Goal: Transaction & Acquisition: Download file/media

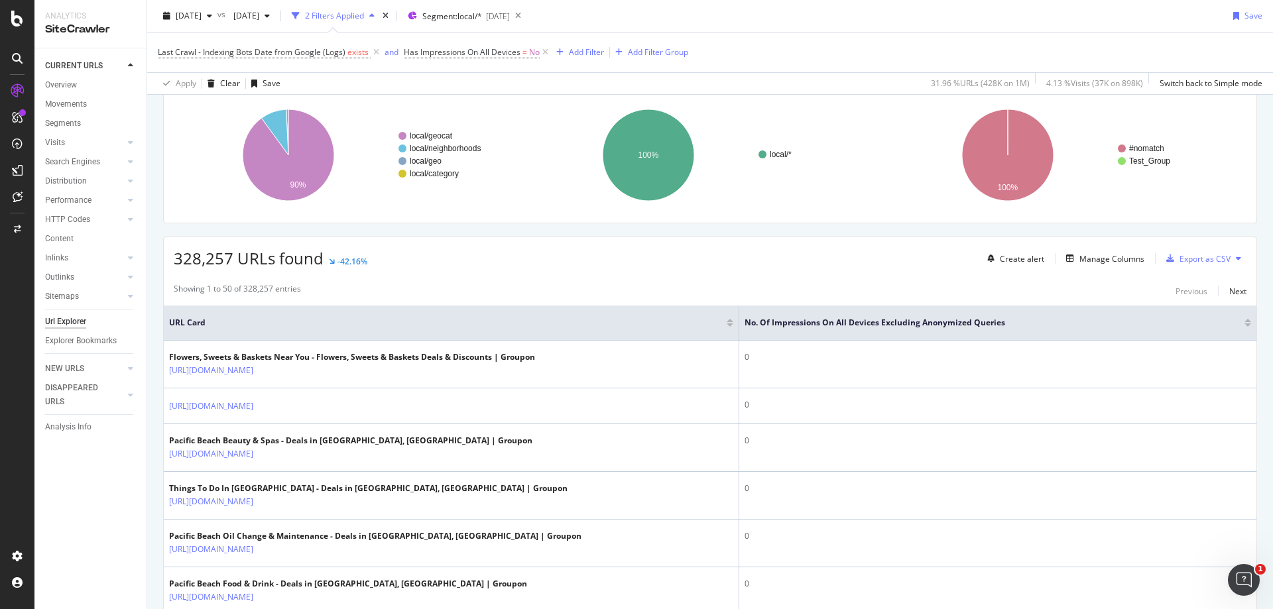
scroll to position [199, 0]
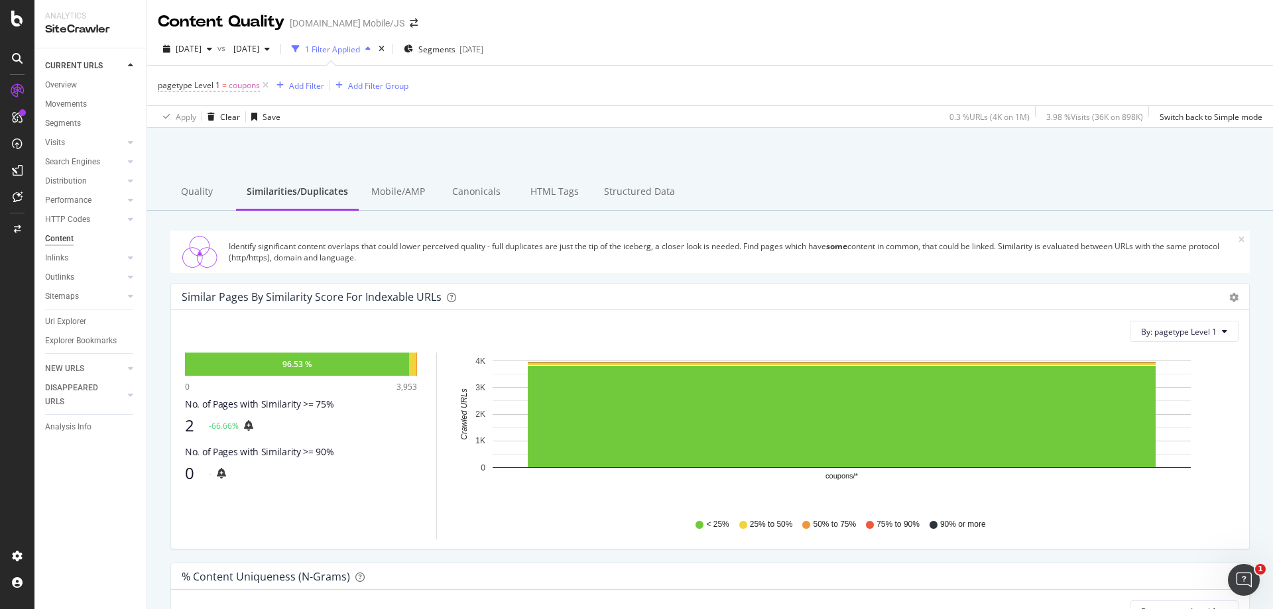
click at [238, 85] on span "coupons" at bounding box center [244, 85] width 31 height 19
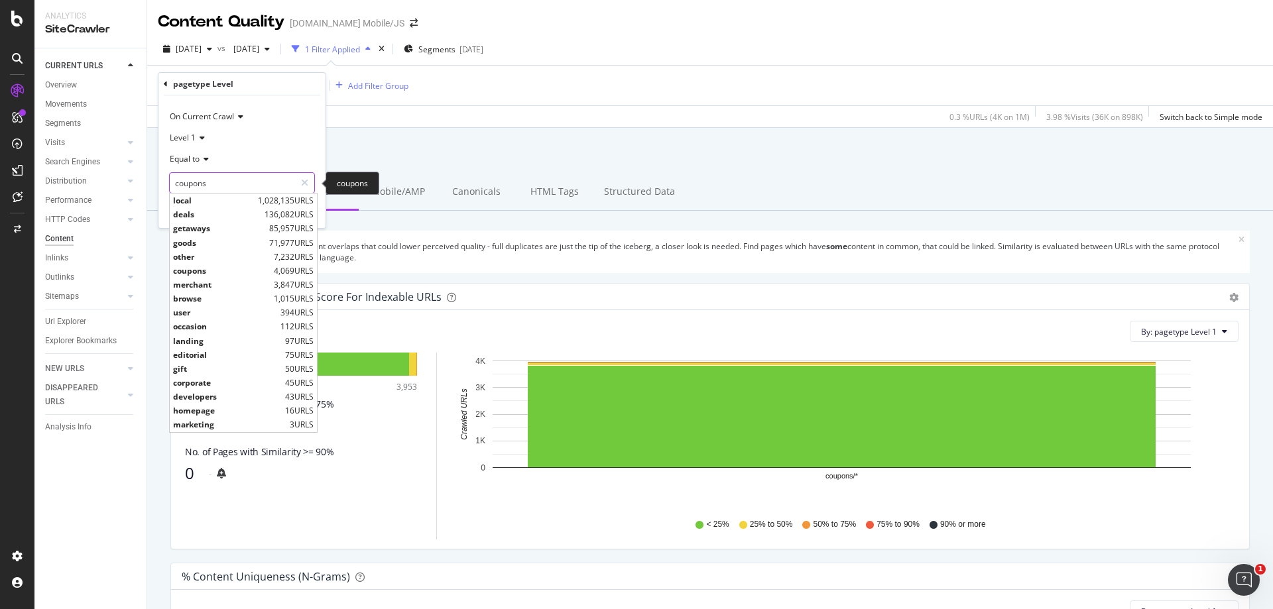
click at [214, 182] on input "coupons" at bounding box center [232, 182] width 125 height 21
click at [209, 214] on span "deals" at bounding box center [217, 214] width 88 height 11
type input "deals"
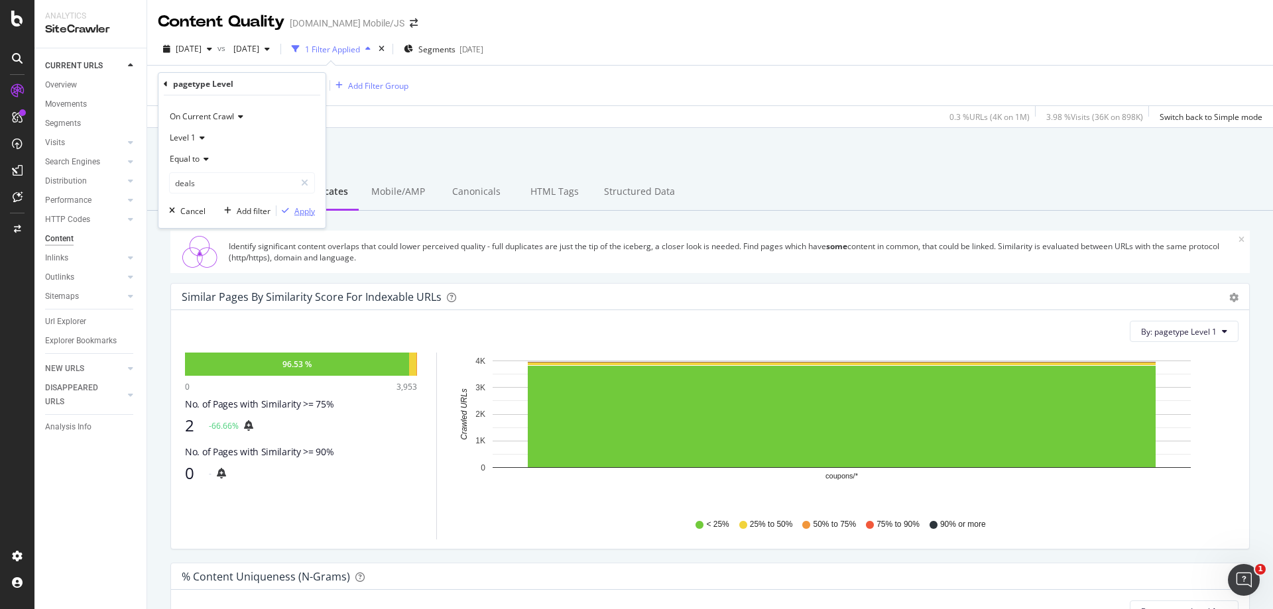
click at [312, 214] on div "Apply" at bounding box center [304, 211] width 21 height 11
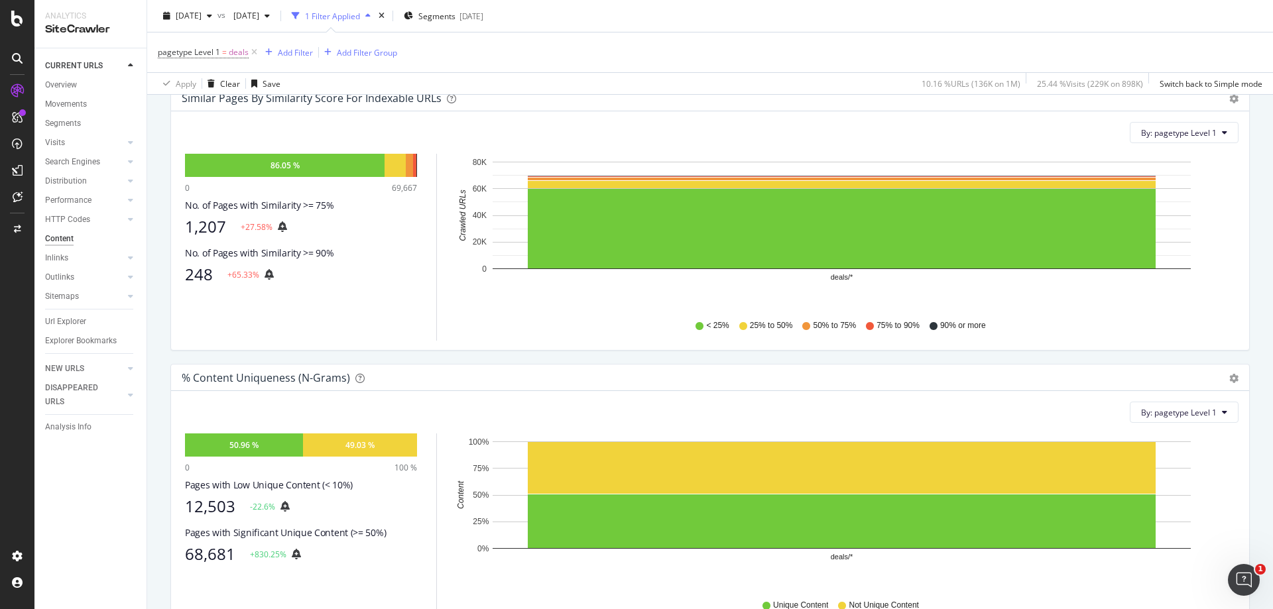
scroll to position [398, 0]
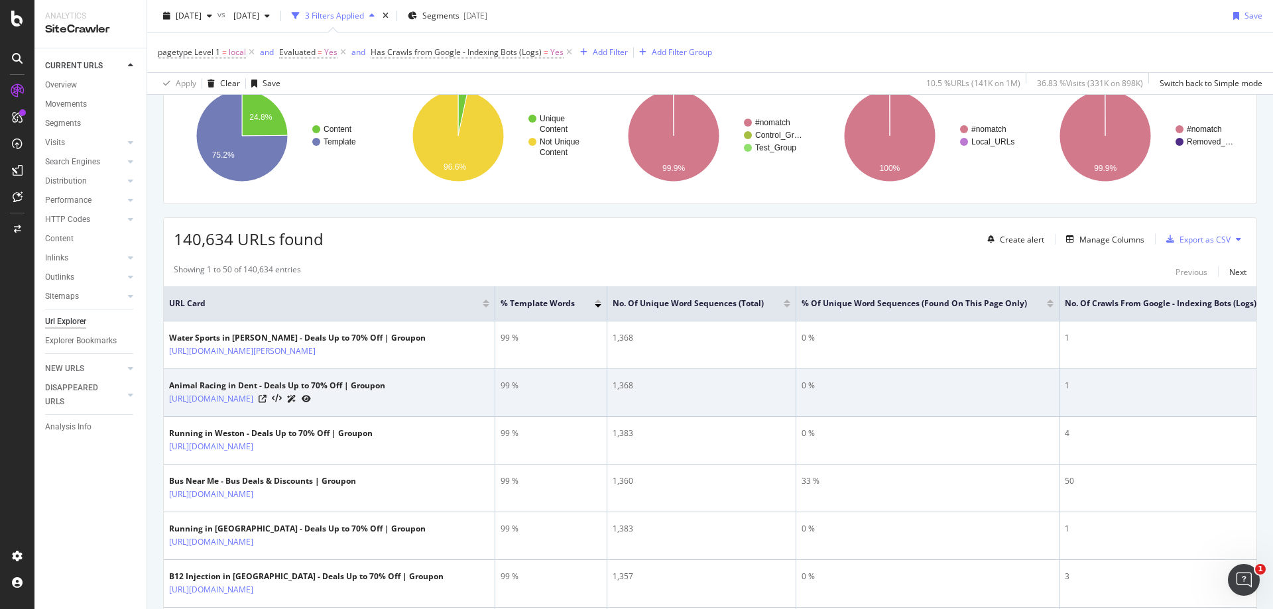
scroll to position [133, 0]
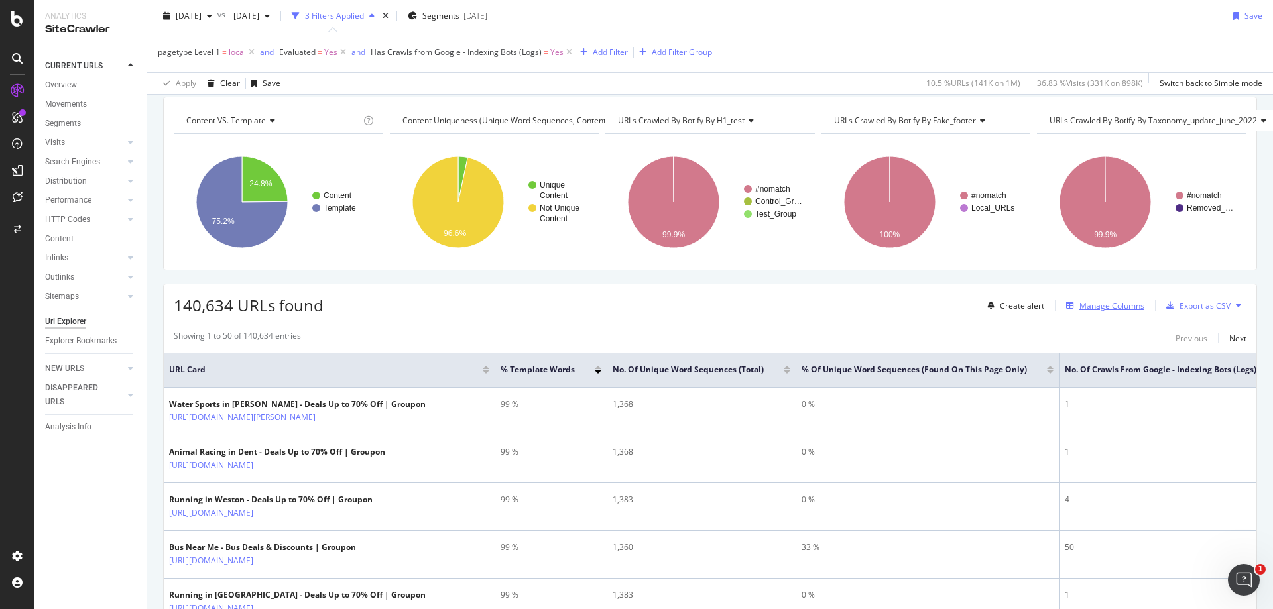
click at [1088, 310] on div "Manage Columns" at bounding box center [1112, 305] width 65 height 11
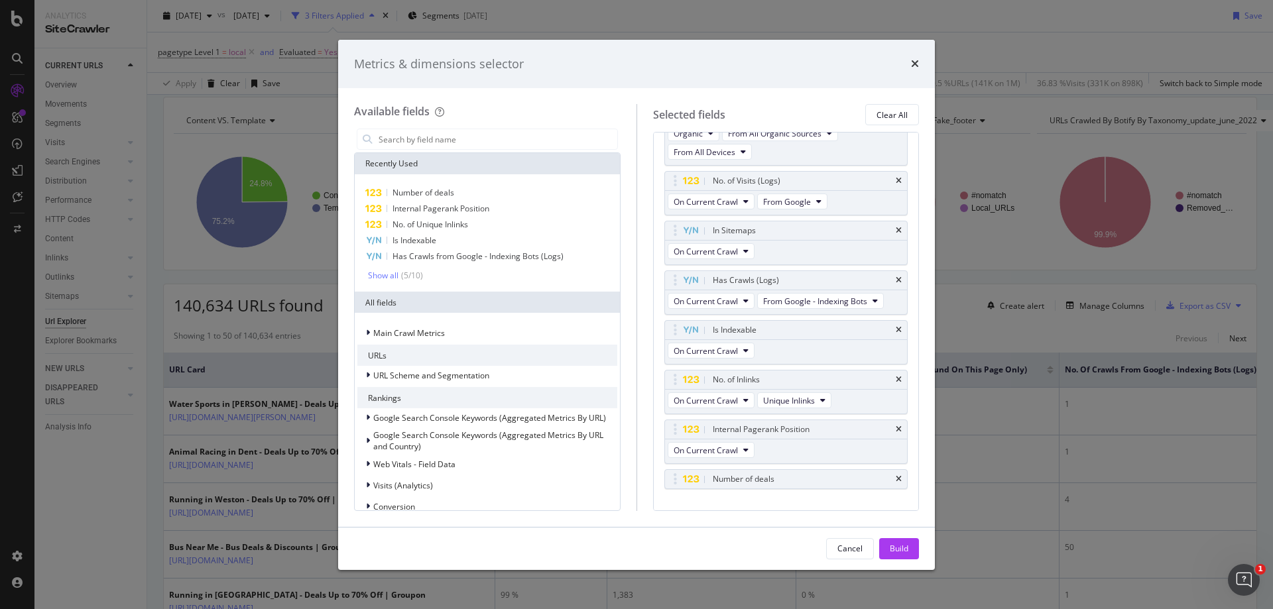
scroll to position [430, 0]
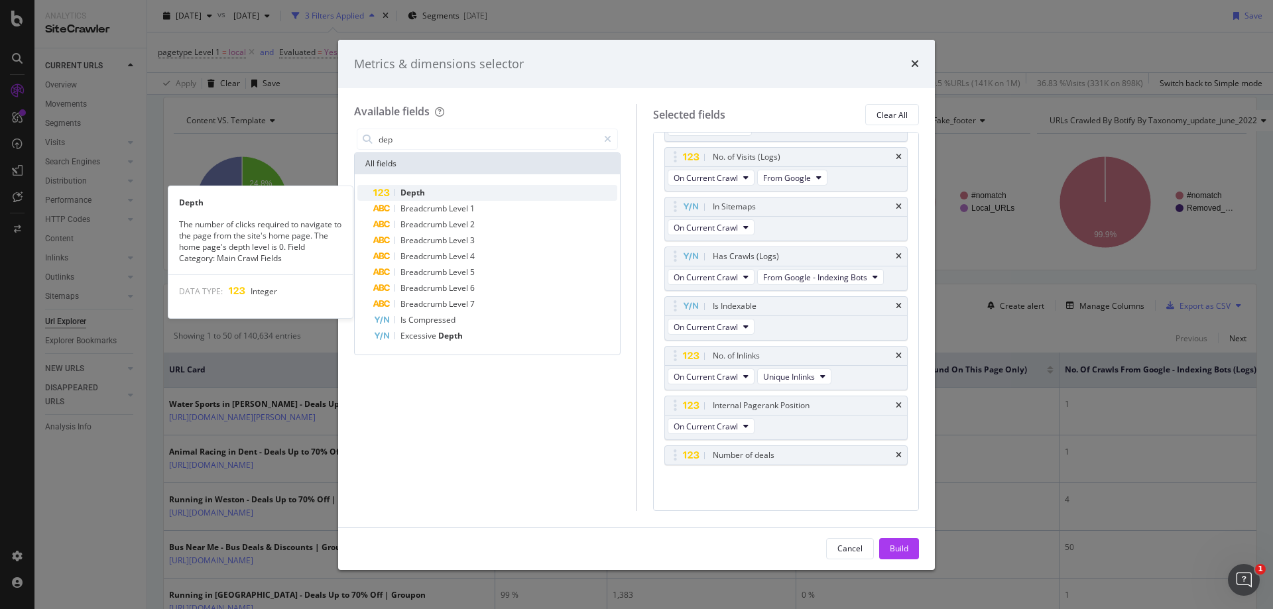
click at [458, 196] on div "Depth" at bounding box center [495, 193] width 244 height 16
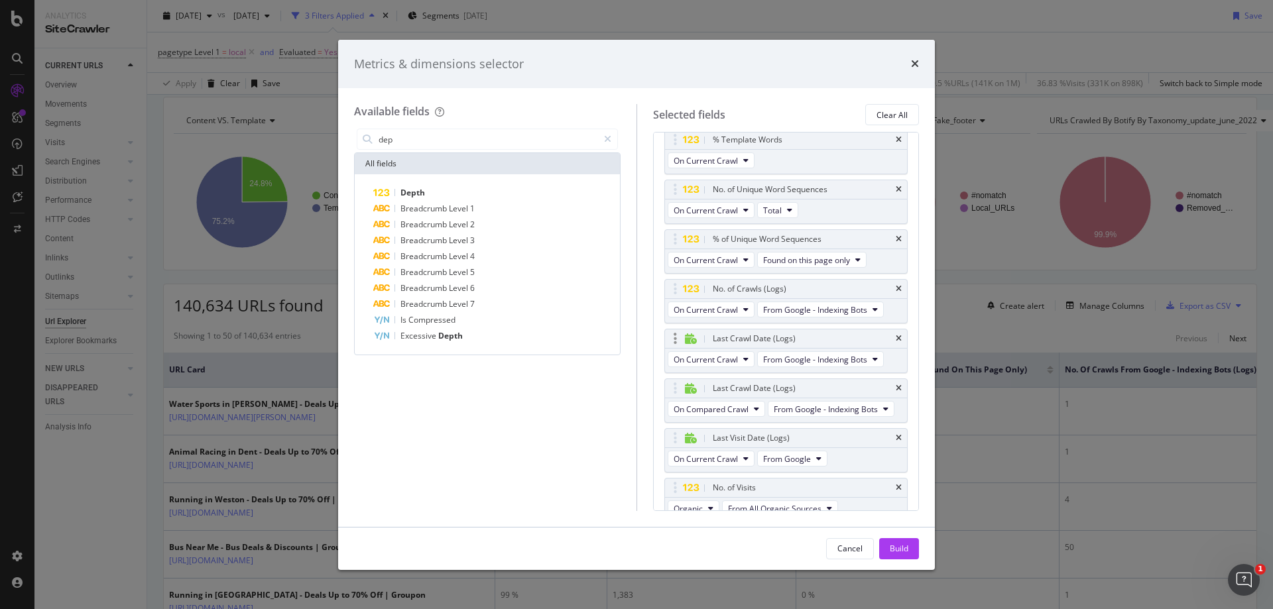
scroll to position [0, 0]
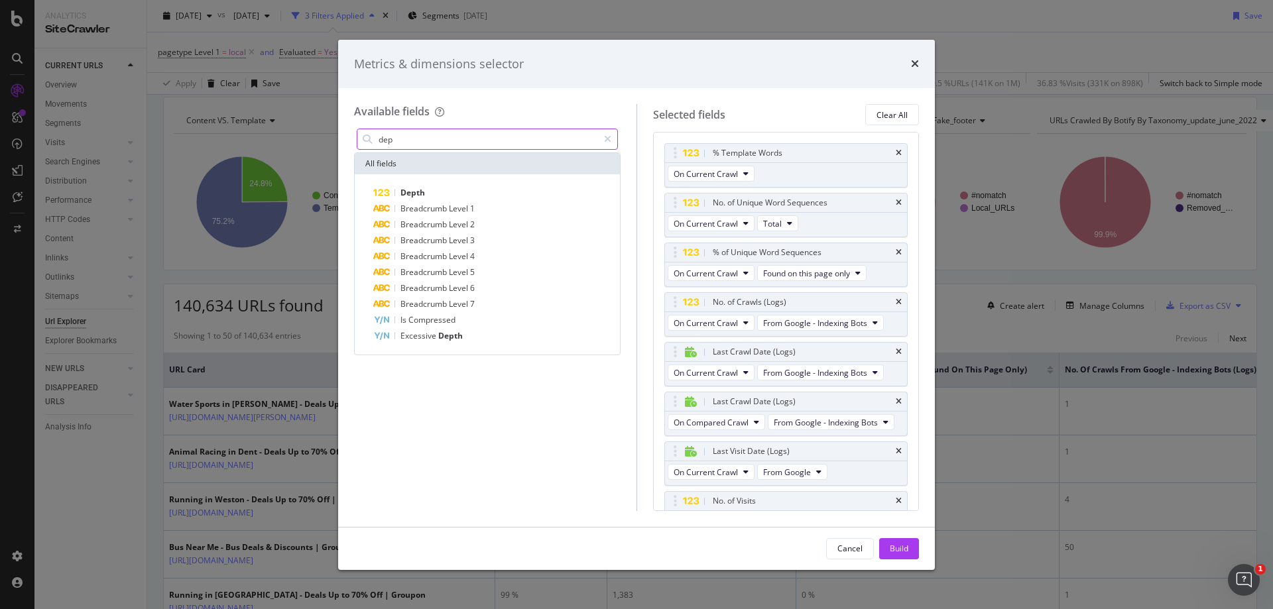
click at [425, 137] on input "dep" at bounding box center [487, 139] width 221 height 20
click at [426, 137] on input "dep" at bounding box center [487, 139] width 221 height 20
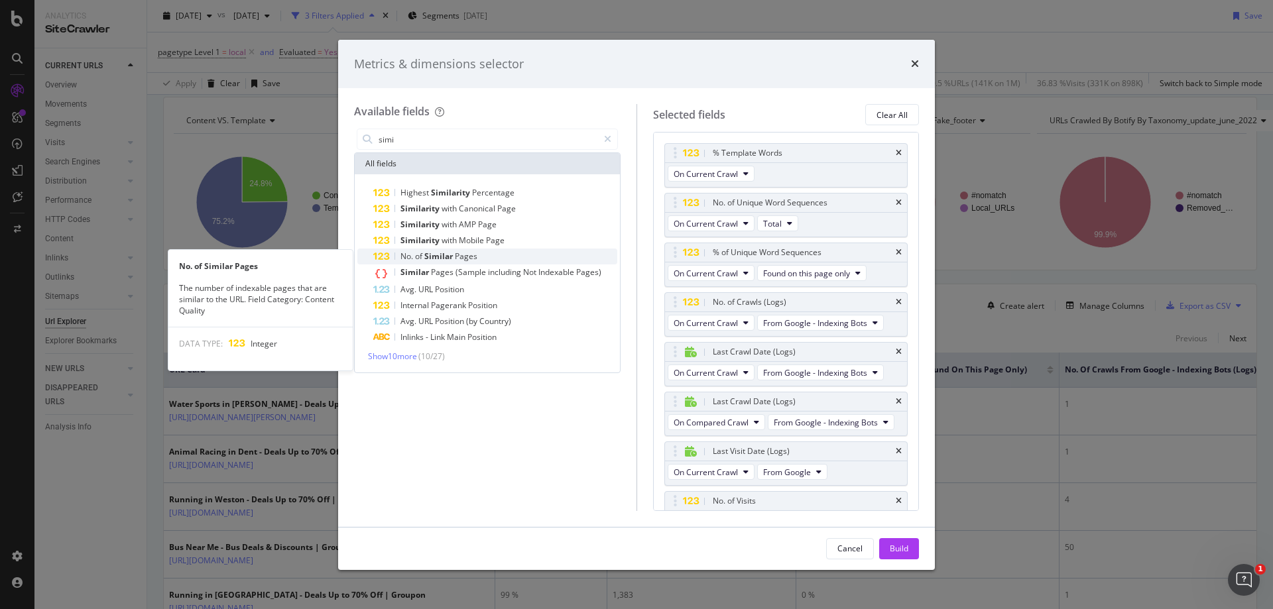
click at [447, 256] on span "Similar" at bounding box center [439, 256] width 31 height 11
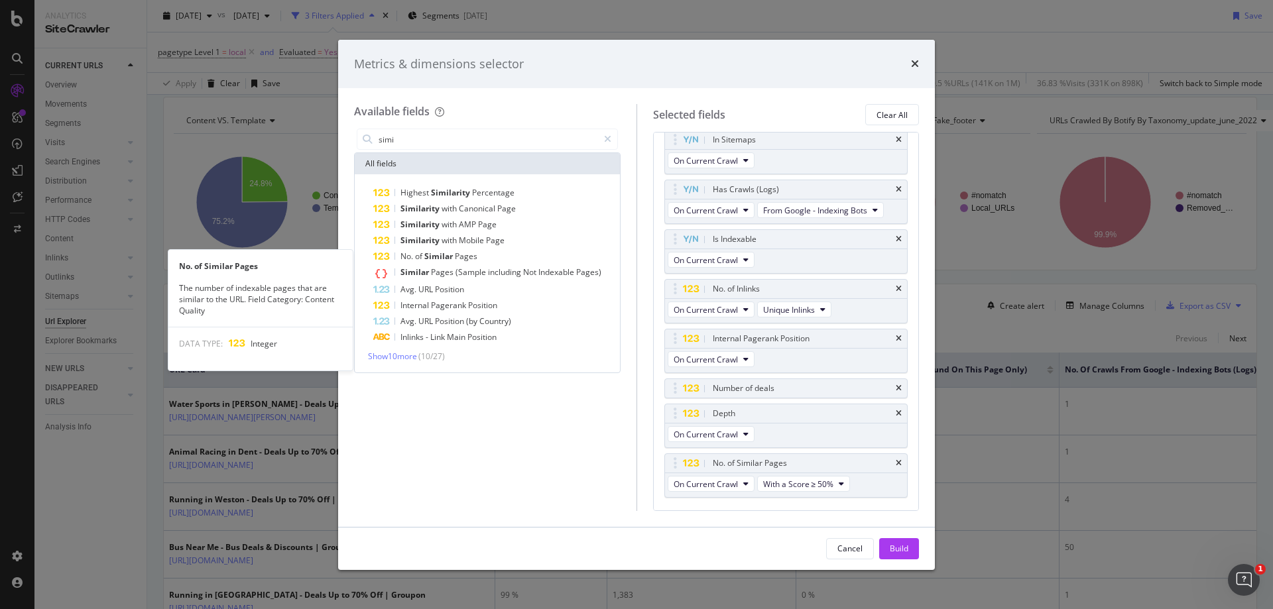
scroll to position [486, 0]
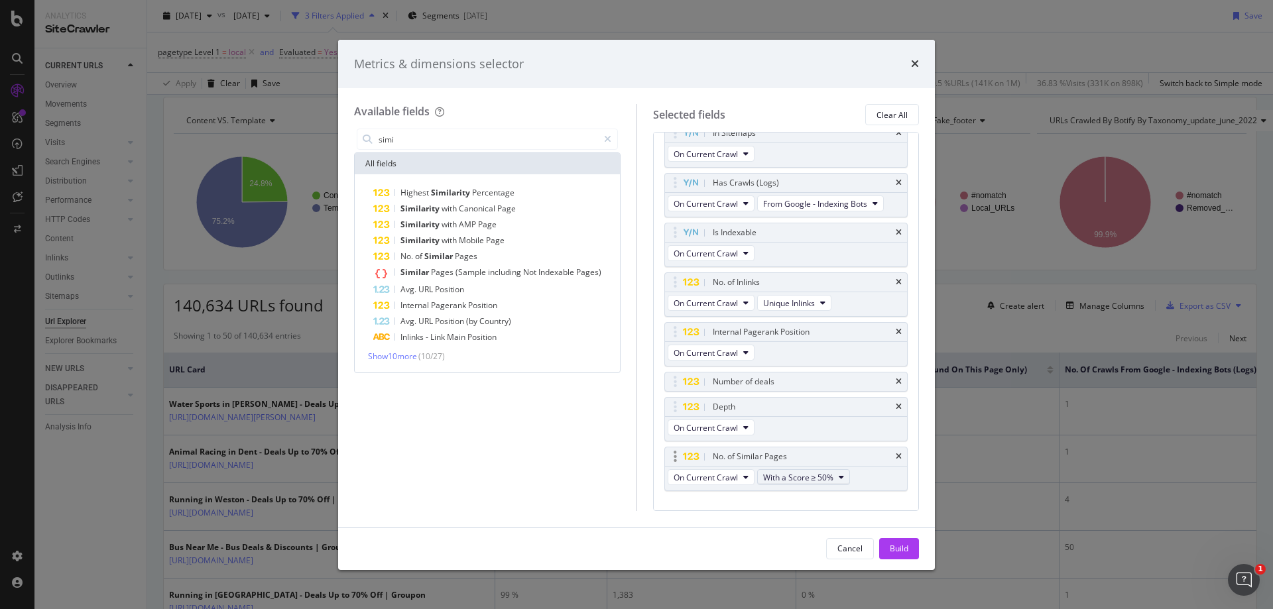
click at [841, 481] on icon "modal" at bounding box center [841, 477] width 5 height 8
click at [834, 538] on span "With a Score ≥ 75%" at bounding box center [805, 544] width 72 height 12
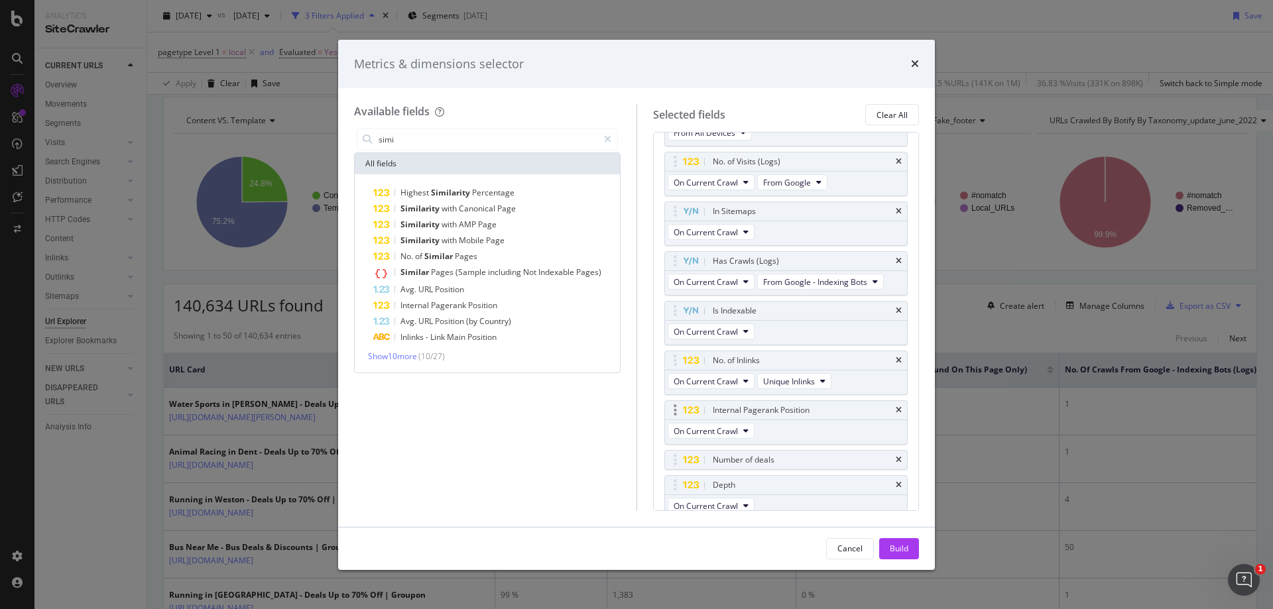
scroll to position [530, 0]
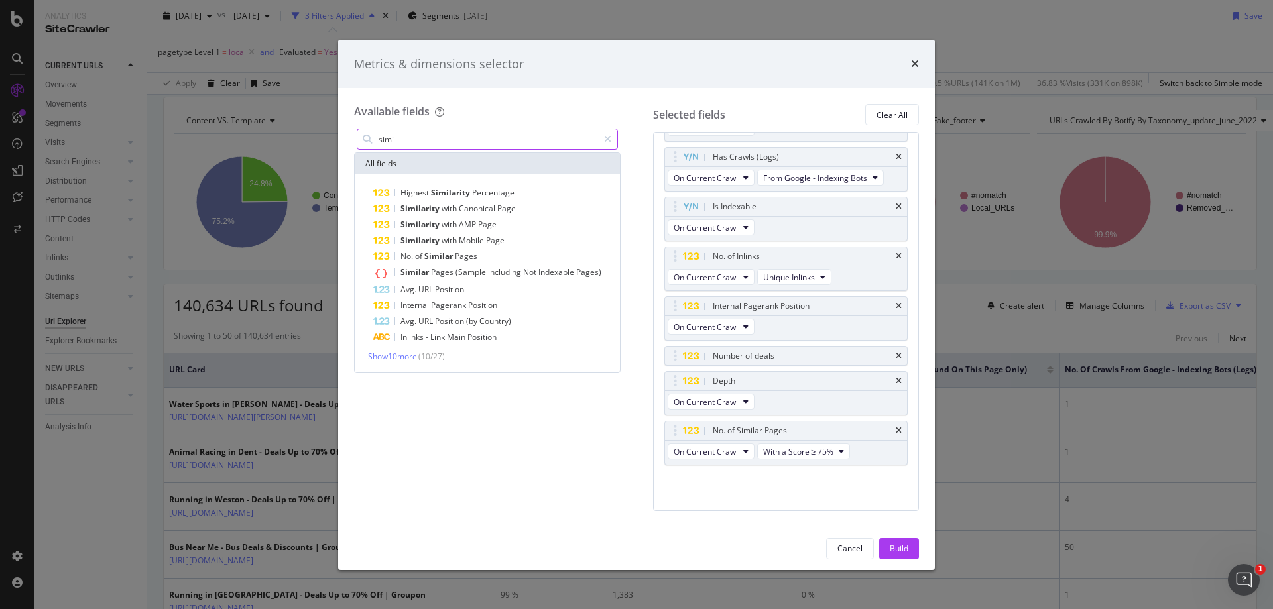
click at [448, 139] on input "simi" at bounding box center [487, 139] width 221 height 20
type input "impr"
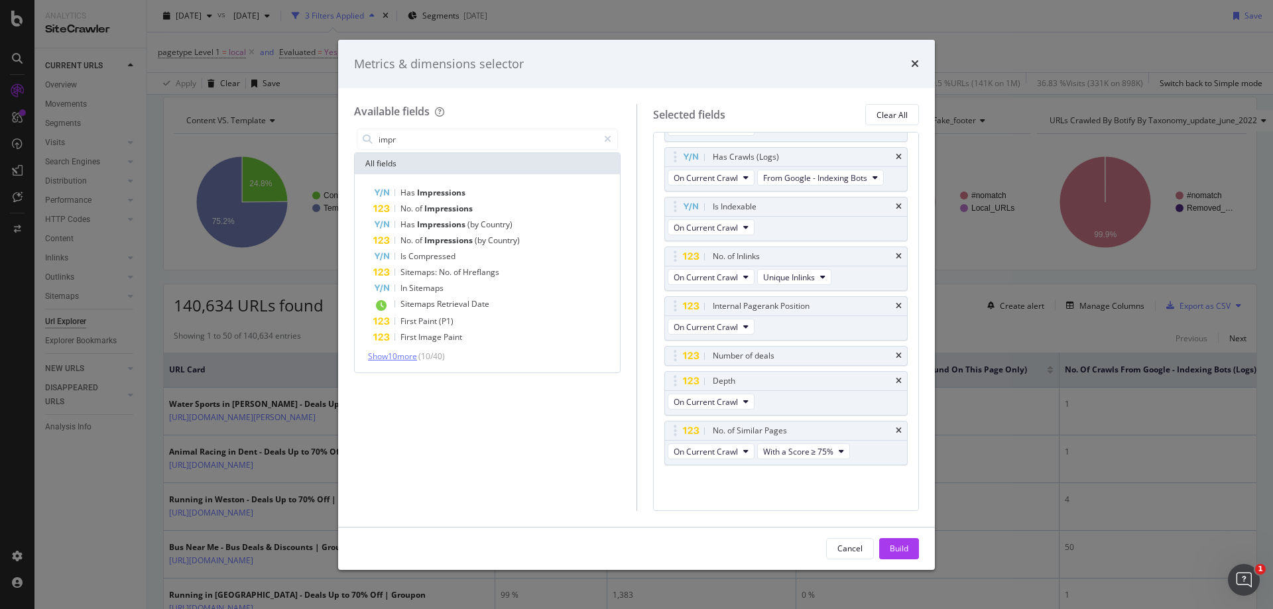
click at [417, 357] on span "Show 10 more" at bounding box center [392, 356] width 49 height 11
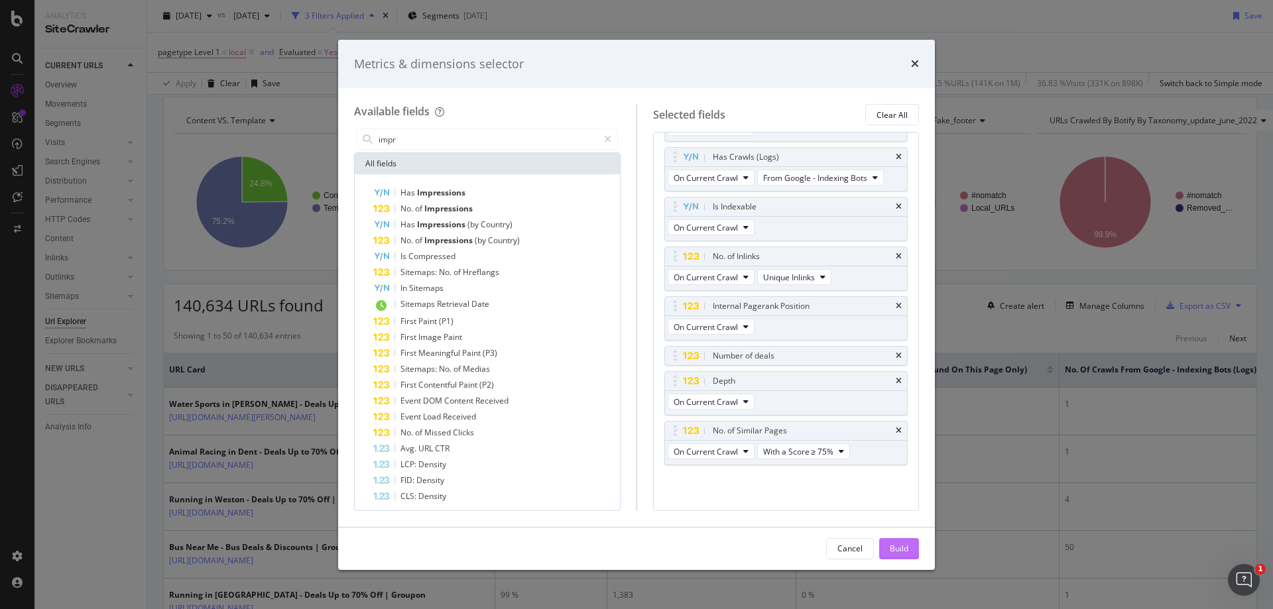
click at [887, 552] on button "Build" at bounding box center [899, 548] width 40 height 21
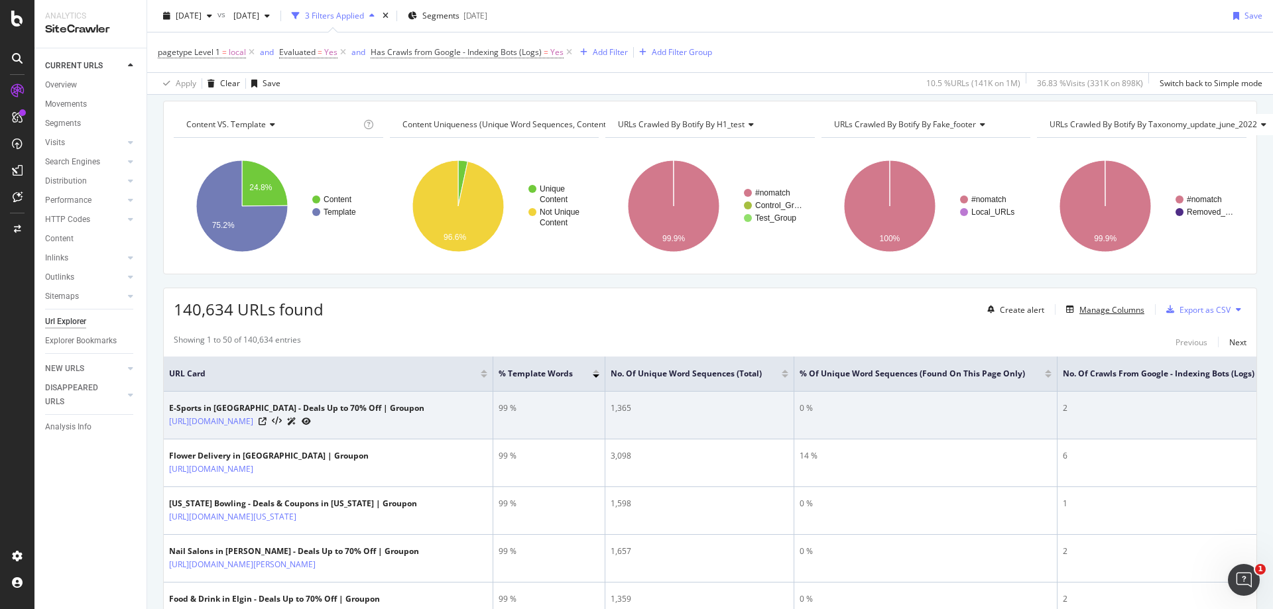
scroll to position [62, 0]
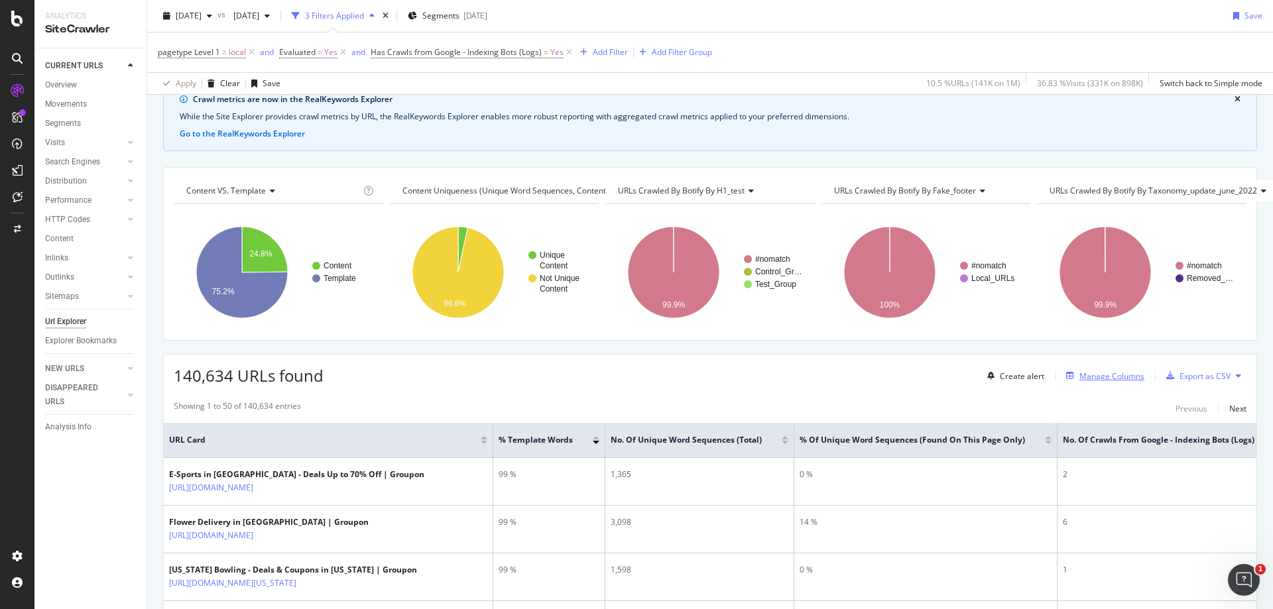
click at [1097, 378] on div "Manage Columns" at bounding box center [1112, 376] width 65 height 11
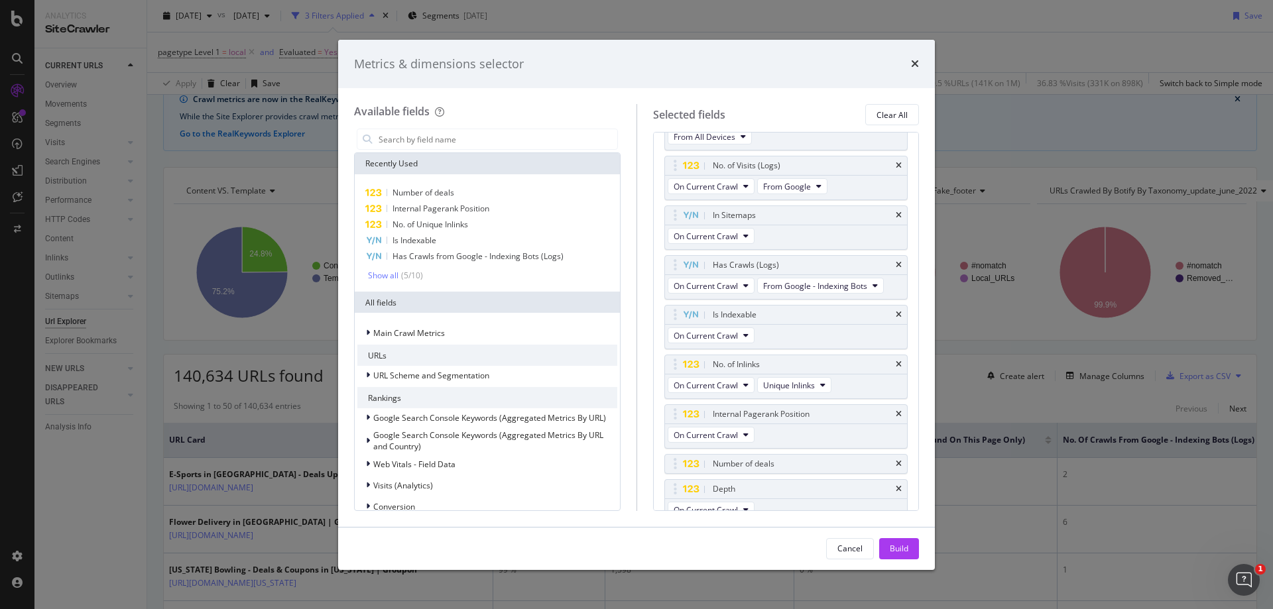
scroll to position [530, 0]
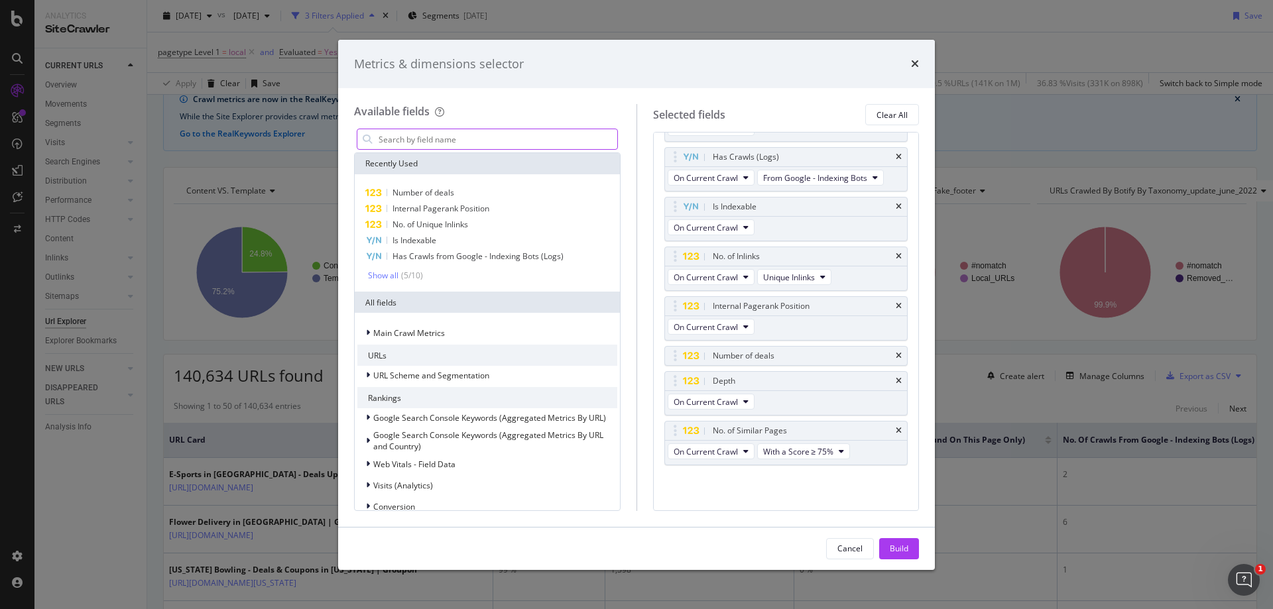
click at [499, 135] on input "modal" at bounding box center [497, 139] width 240 height 20
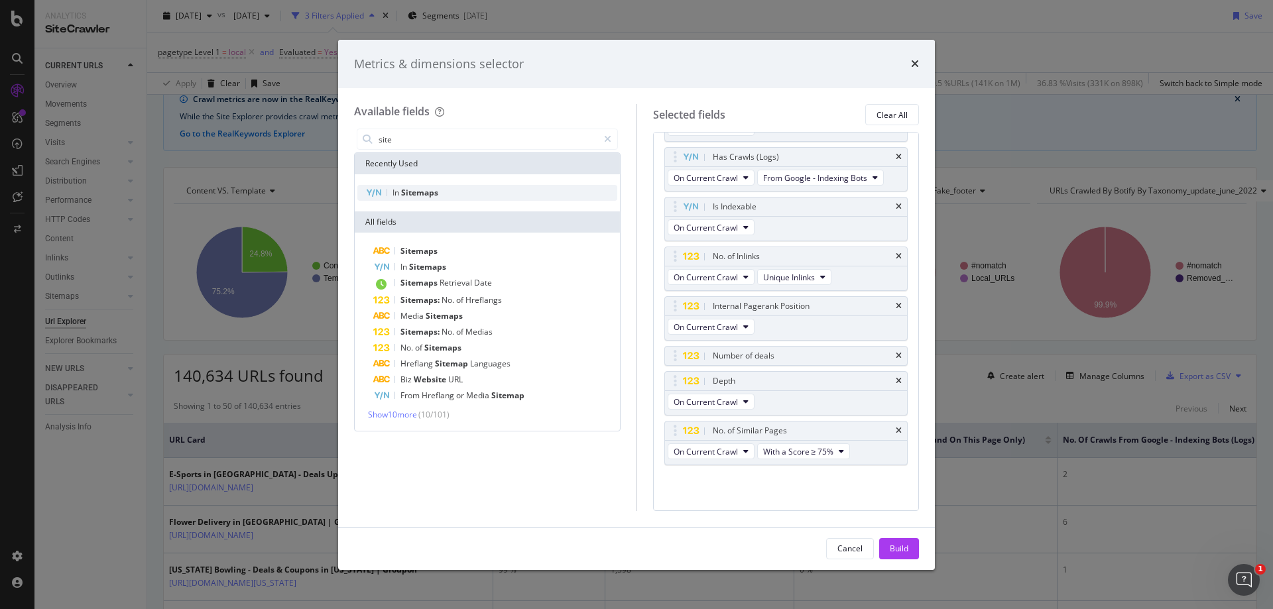
click at [488, 186] on div "In Sitemaps" at bounding box center [487, 193] width 260 height 16
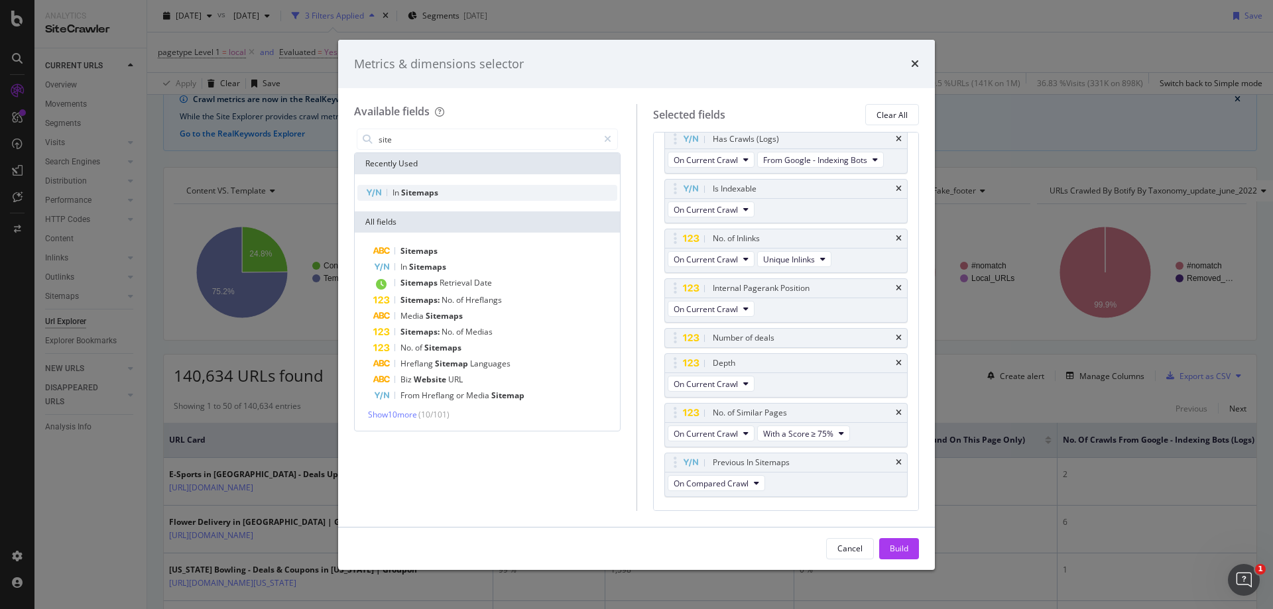
scroll to position [536, 0]
click at [420, 142] on input "site" at bounding box center [487, 139] width 221 height 20
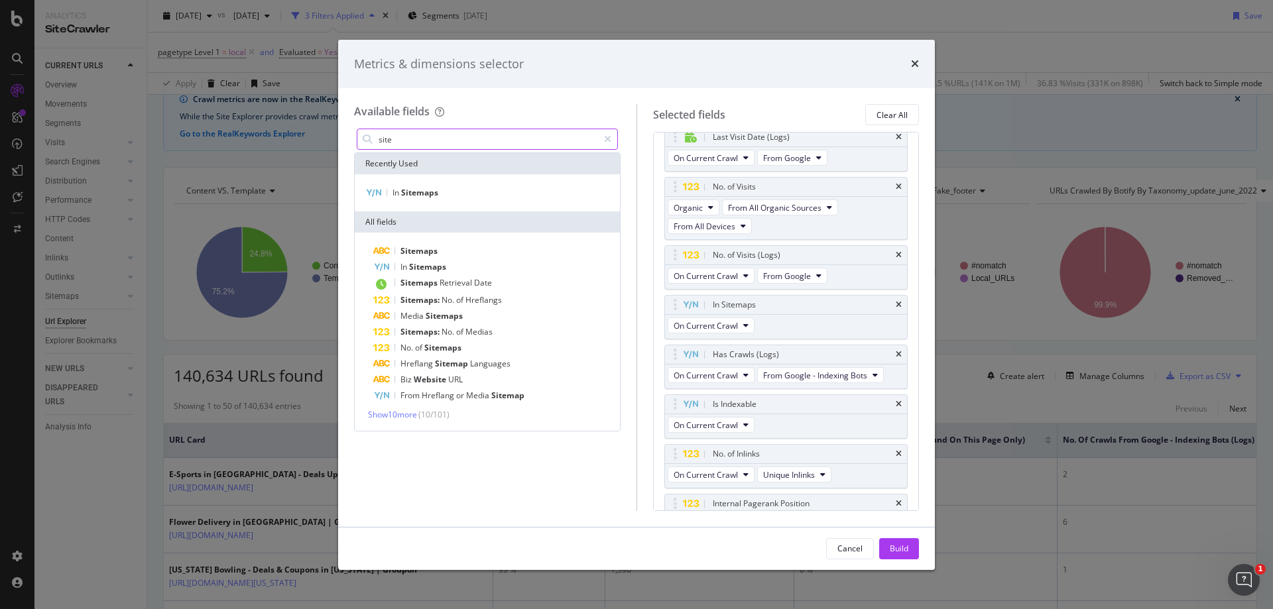
scroll to position [0, 0]
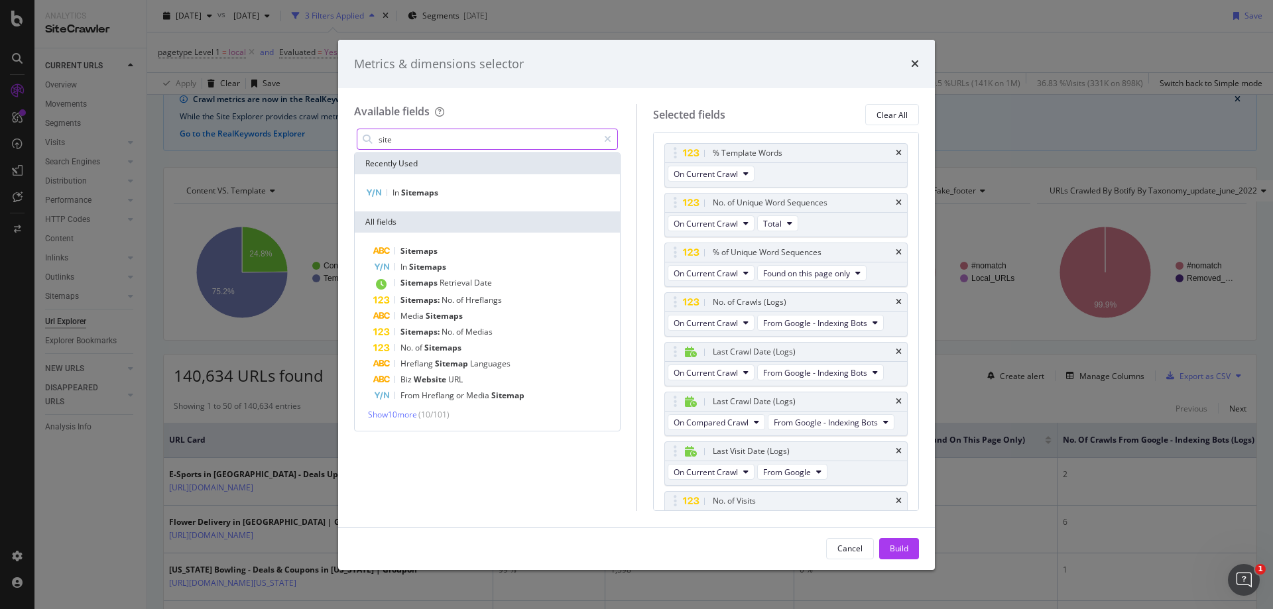
click at [388, 138] on input "site" at bounding box center [487, 139] width 221 height 20
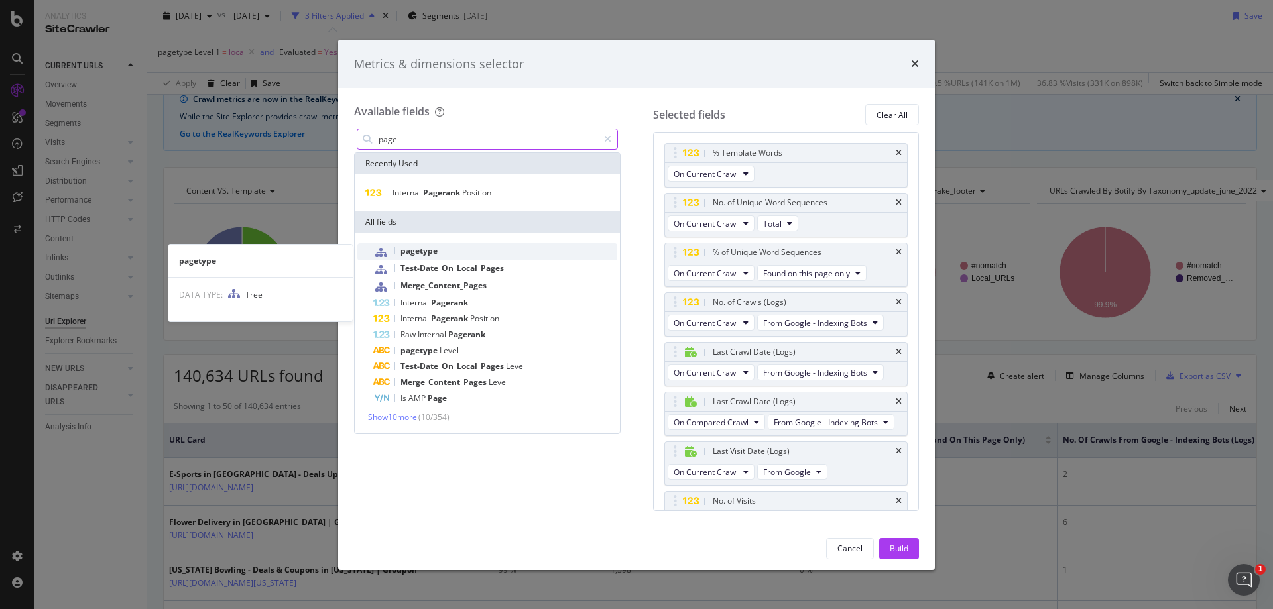
type input "page"
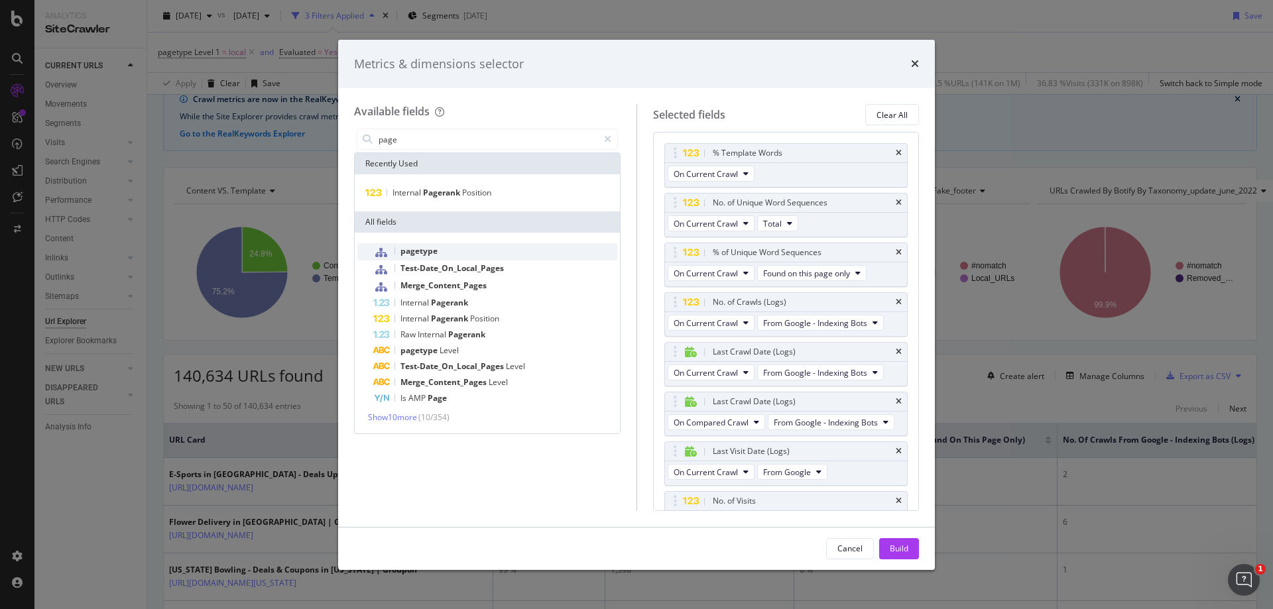
click at [443, 249] on div "pagetype" at bounding box center [495, 251] width 244 height 17
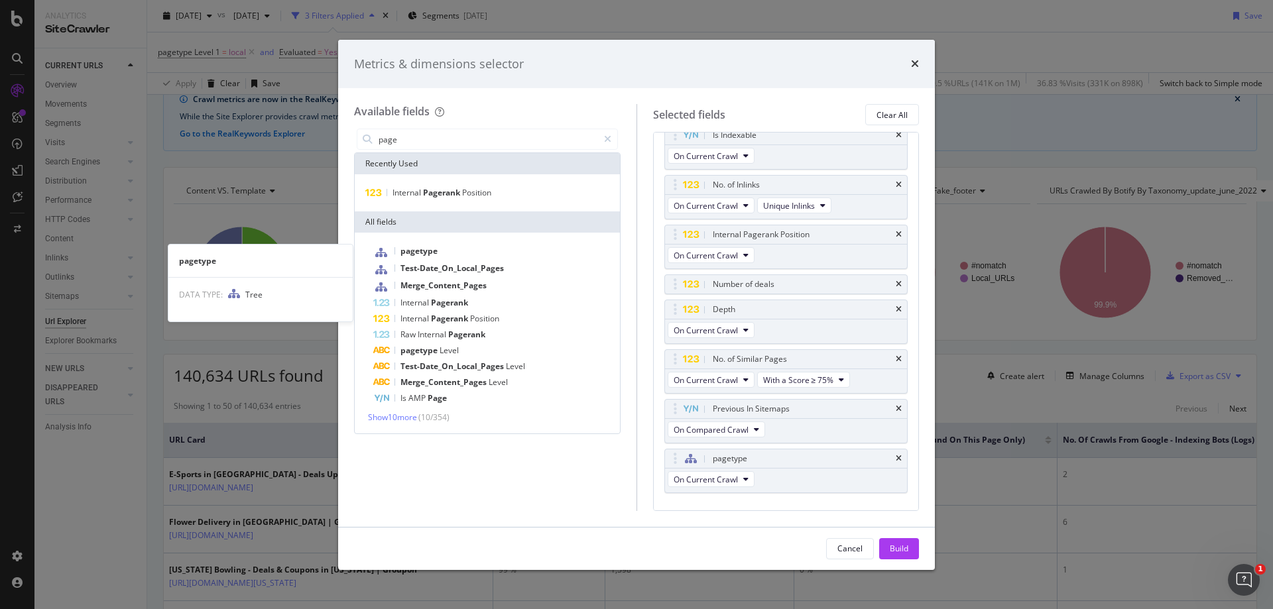
scroll to position [586, 0]
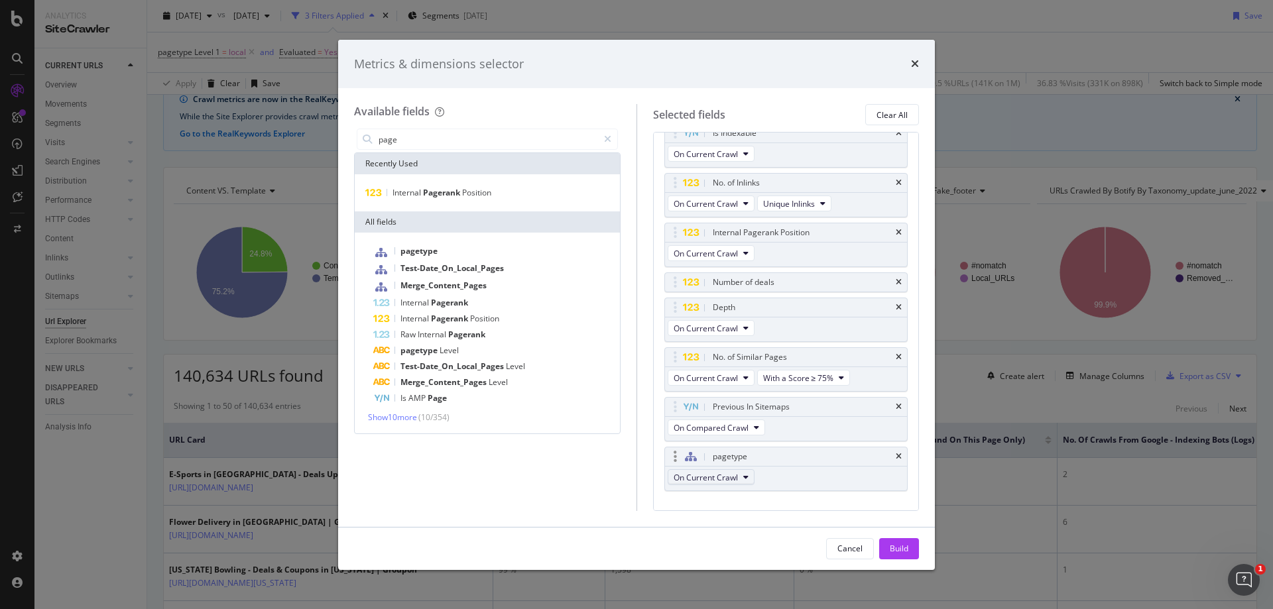
click at [738, 485] on button "On Current Crawl" at bounding box center [711, 478] width 87 height 16
click at [907, 550] on div "Build" at bounding box center [899, 548] width 19 height 11
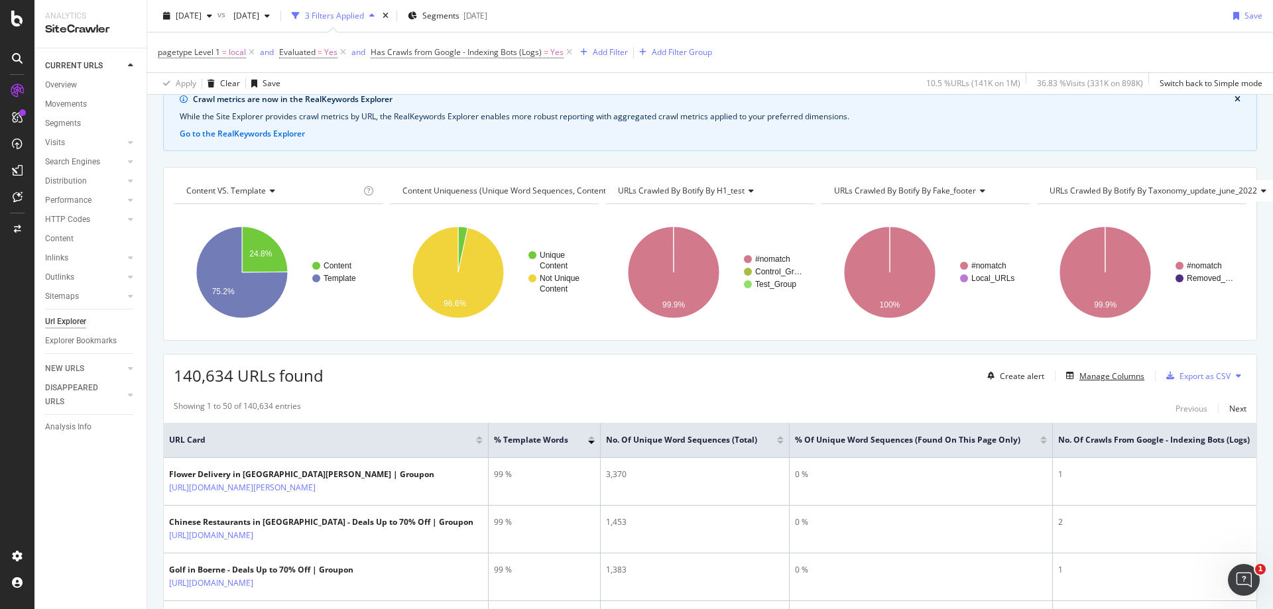
scroll to position [62, 9]
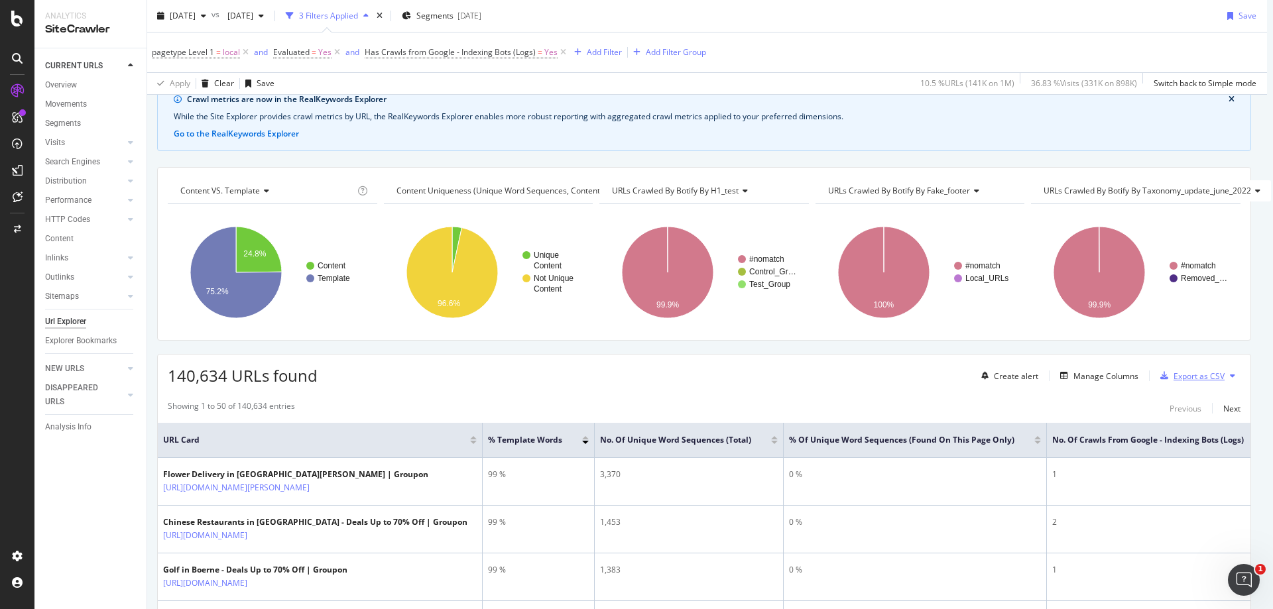
click at [1177, 377] on div "Export as CSV" at bounding box center [1199, 376] width 51 height 11
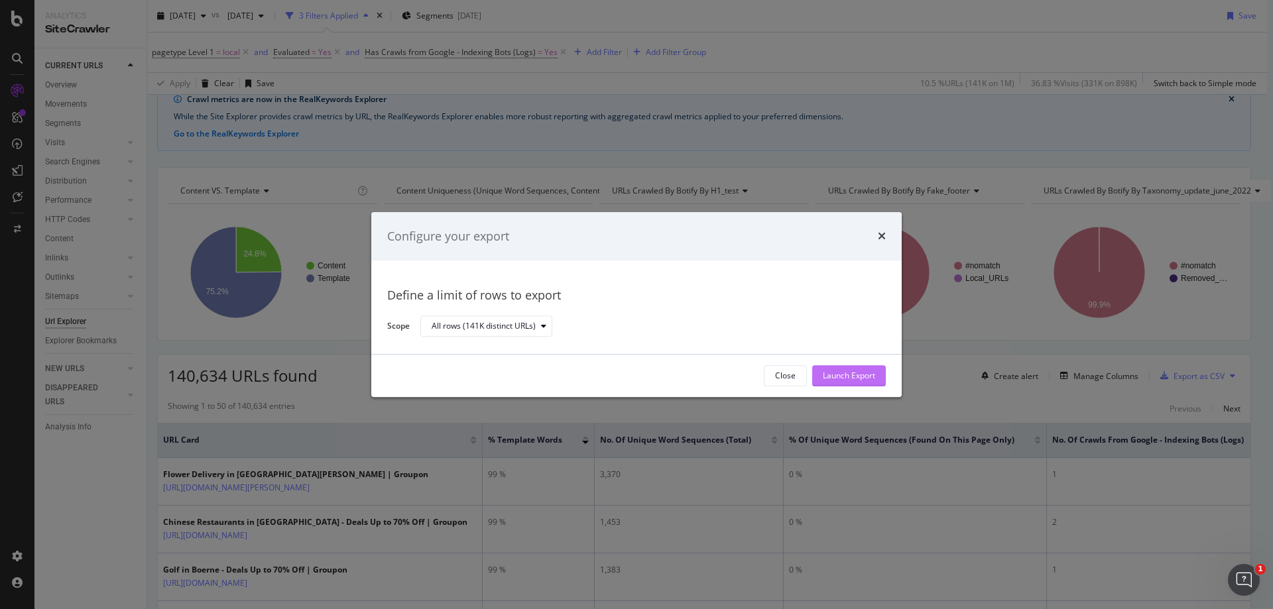
click at [881, 379] on button "Launch Export" at bounding box center [849, 375] width 74 height 21
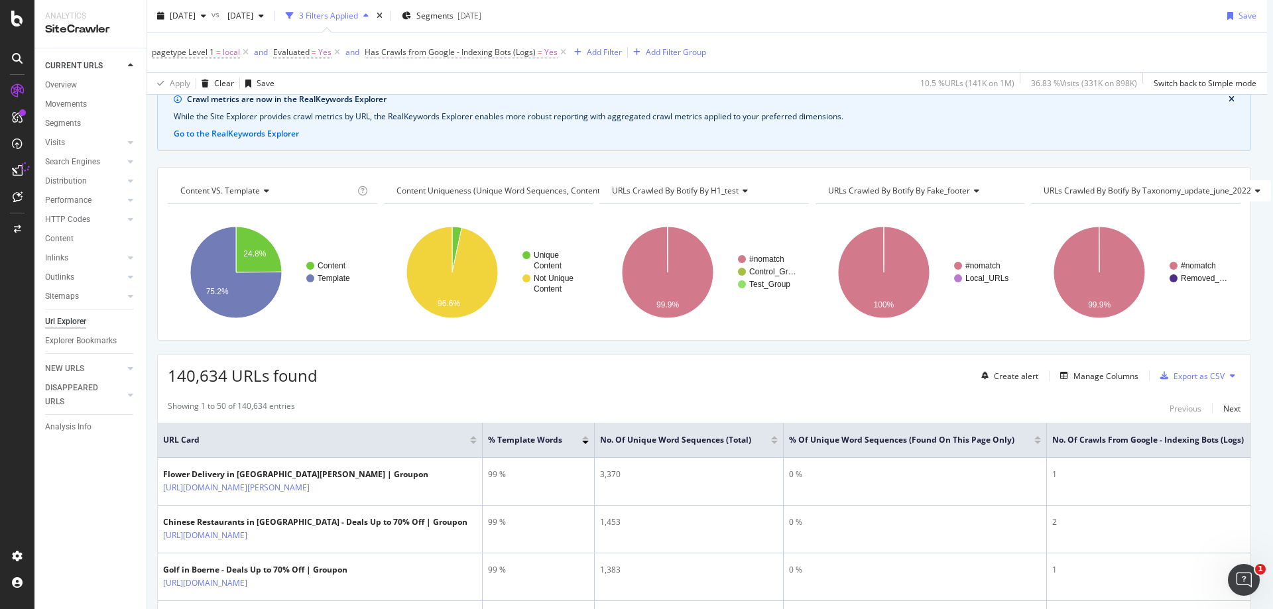
click at [538, 53] on span "=" at bounding box center [540, 51] width 5 height 11
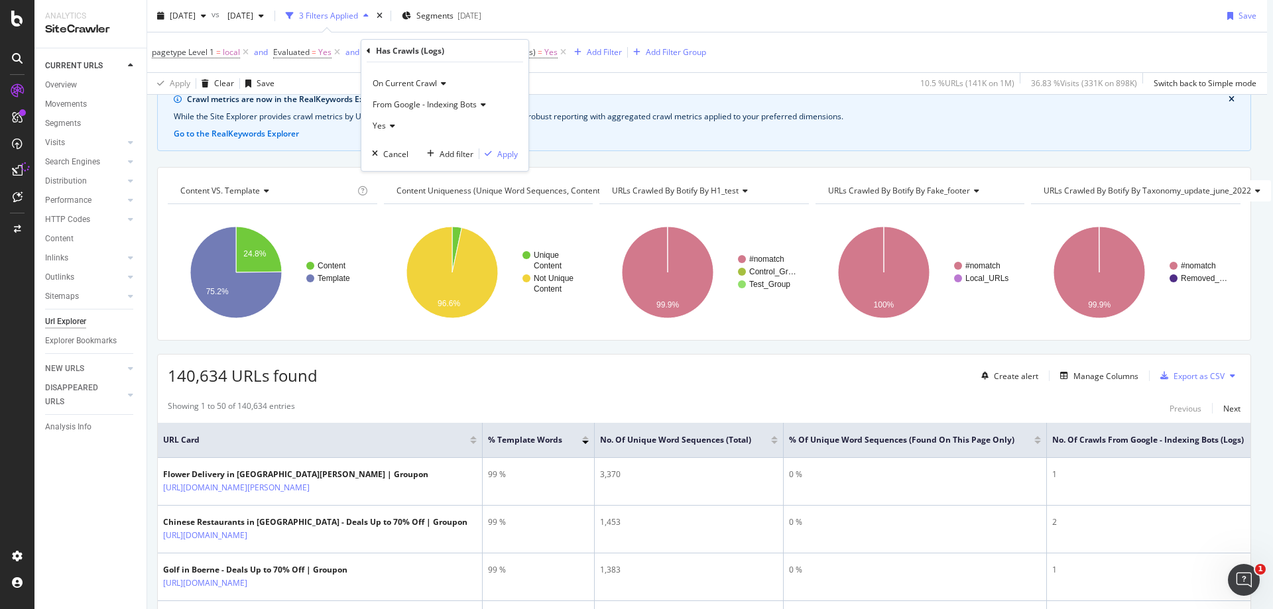
click at [386, 127] on icon at bounding box center [390, 126] width 9 height 8
click at [383, 167] on span "No" at bounding box center [384, 170] width 11 height 11
click at [499, 151] on div "Apply" at bounding box center [507, 154] width 21 height 11
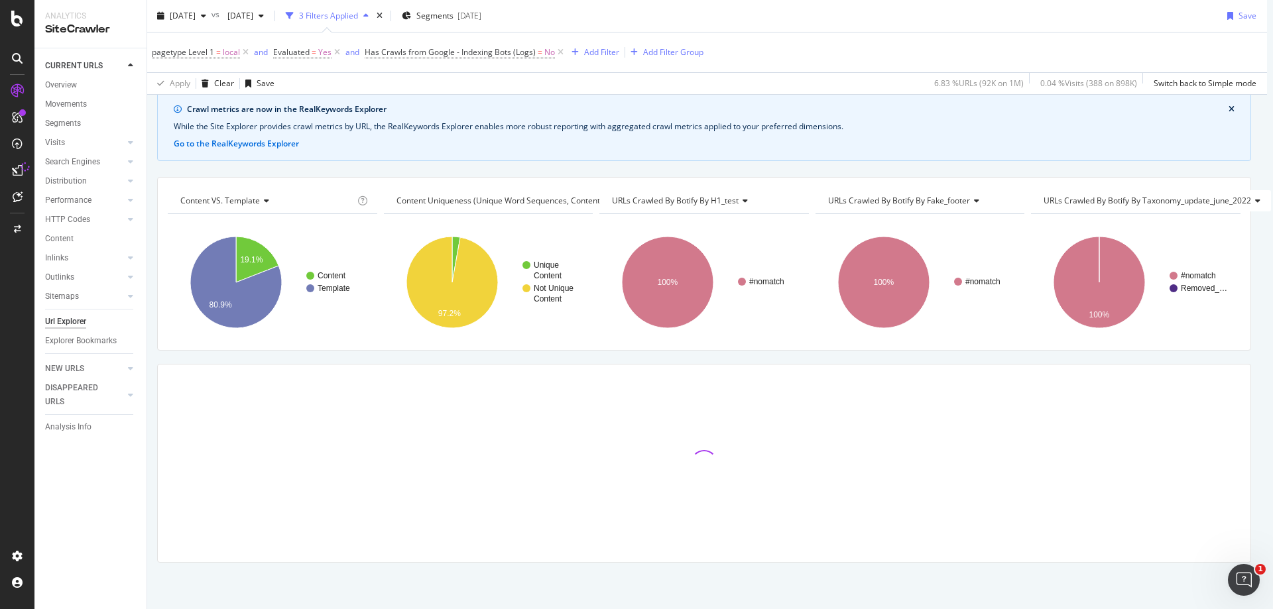
scroll to position [62, 0]
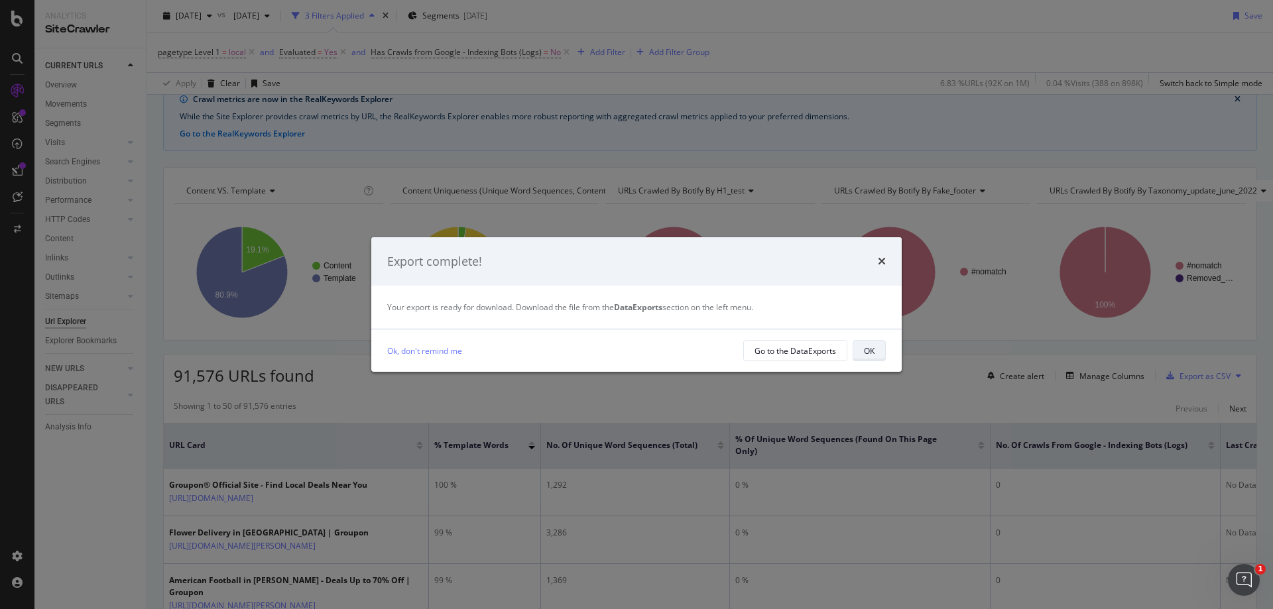
click at [872, 359] on div "OK" at bounding box center [869, 351] width 11 height 19
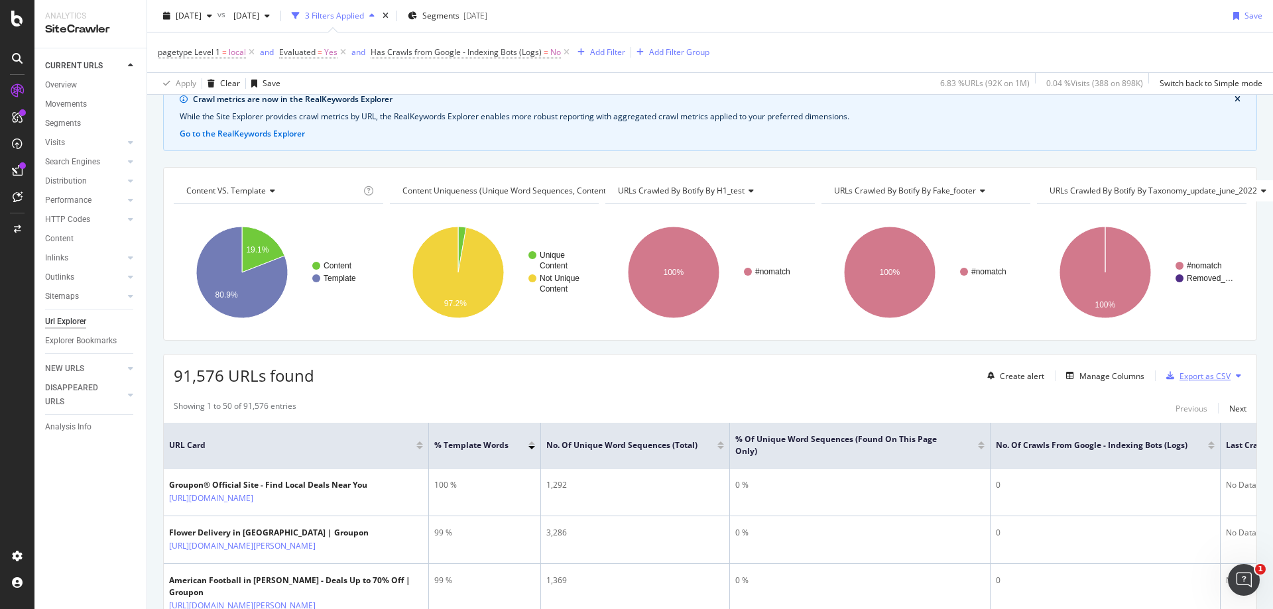
click at [1184, 377] on div "Export as CSV" at bounding box center [1205, 376] width 51 height 11
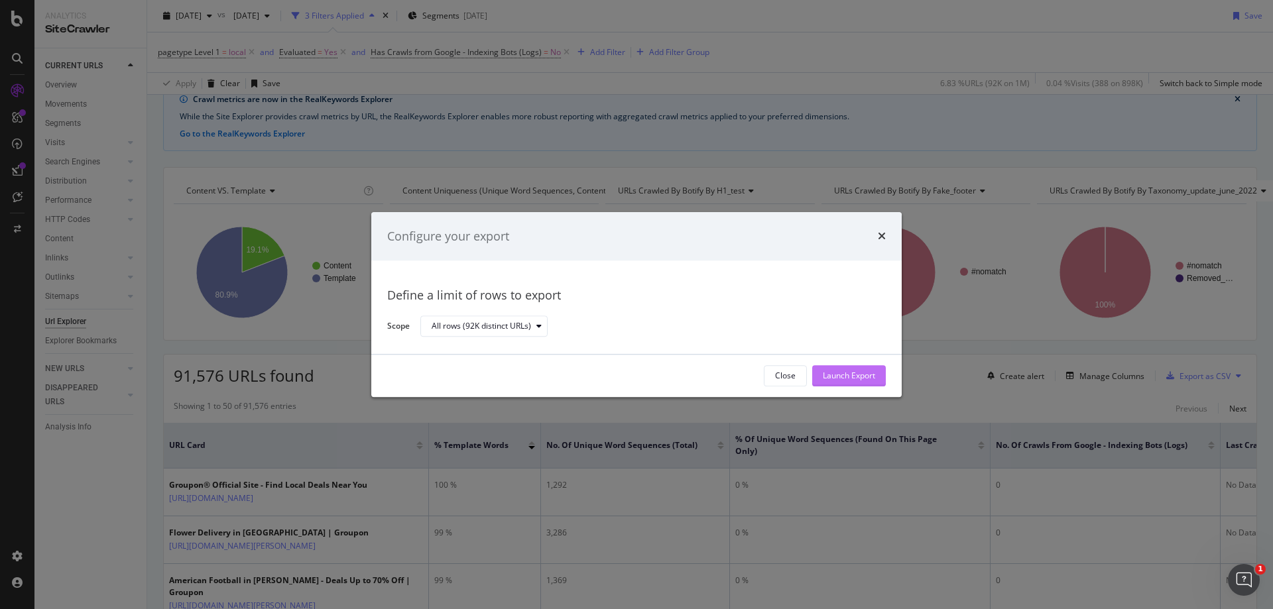
click at [877, 380] on button "Launch Export" at bounding box center [849, 375] width 74 height 21
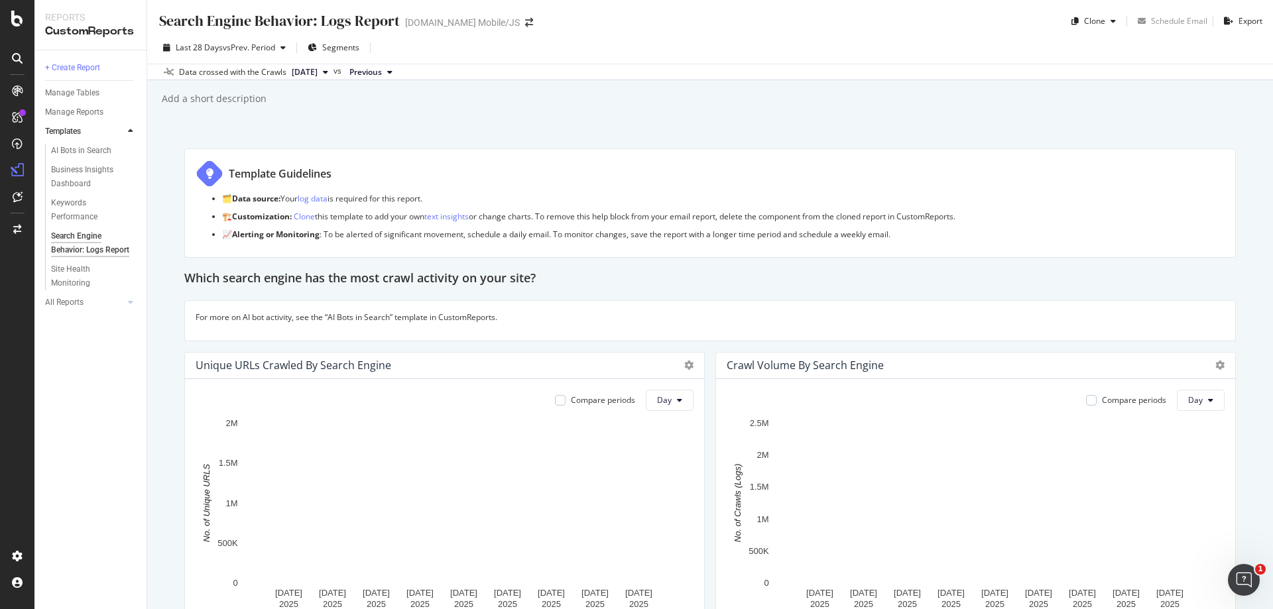
scroll to position [66, 0]
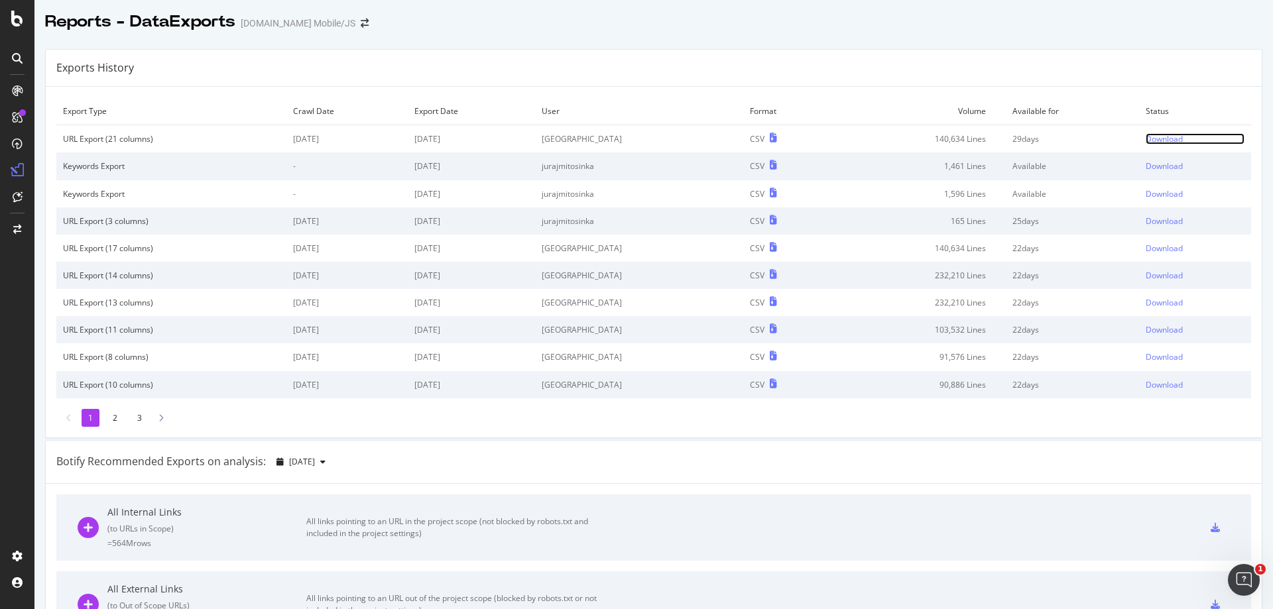
click at [1157, 141] on div "Download" at bounding box center [1164, 138] width 37 height 11
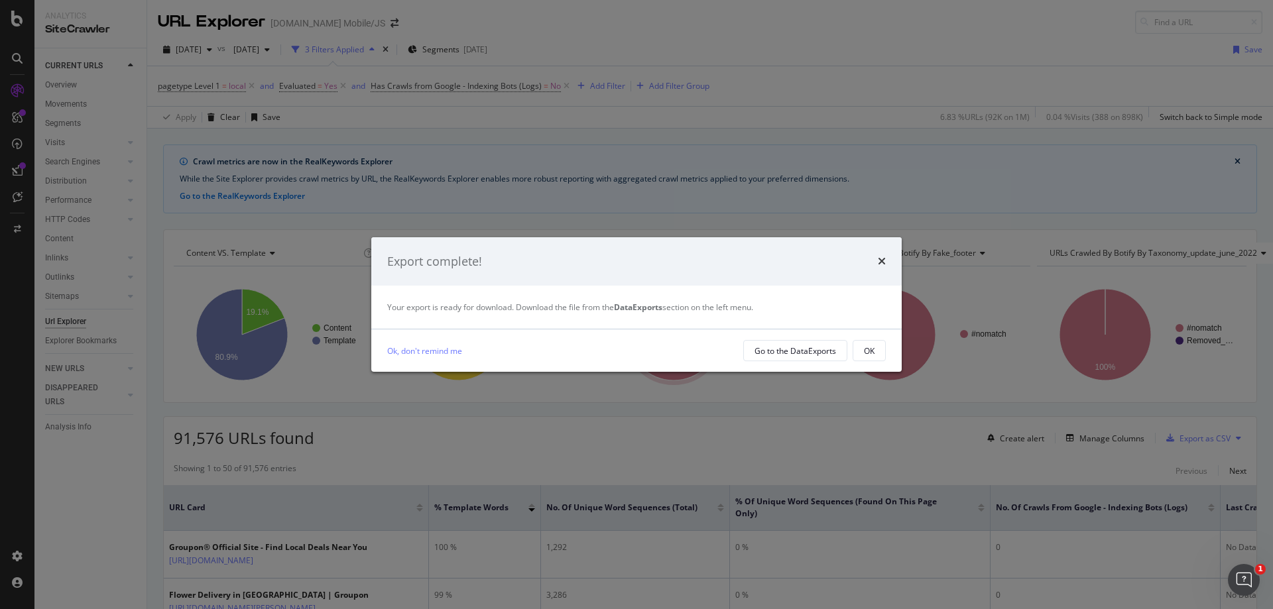
scroll to position [62, 0]
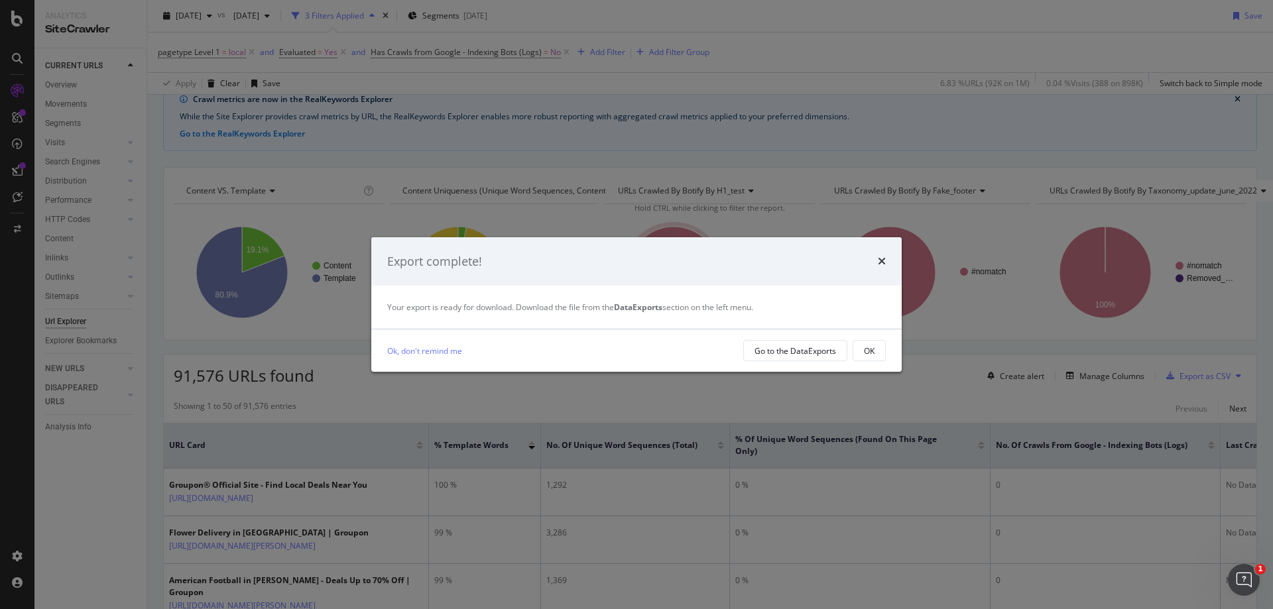
click at [871, 351] on div "OK" at bounding box center [869, 350] width 11 height 11
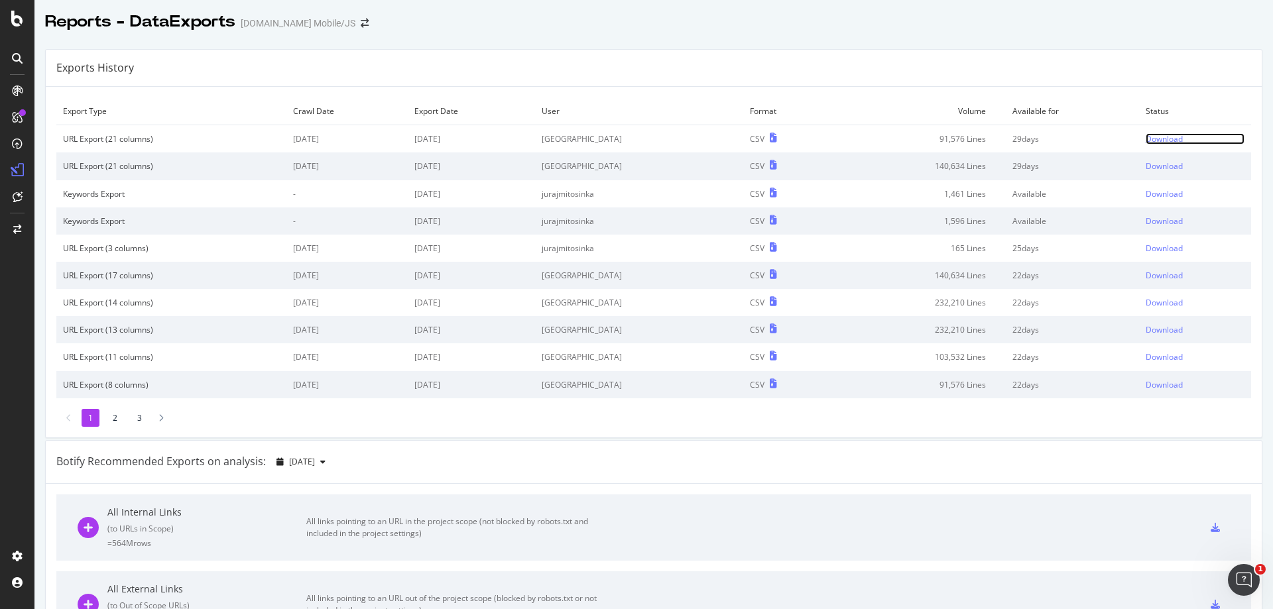
click at [1147, 137] on div "Download" at bounding box center [1164, 138] width 37 height 11
click at [954, 20] on div "Reports - DataExports [DOMAIN_NAME] Mobile/JS" at bounding box center [653, 16] width 1239 height 33
